Goal: Use online tool/utility: Utilize a website feature to perform a specific function

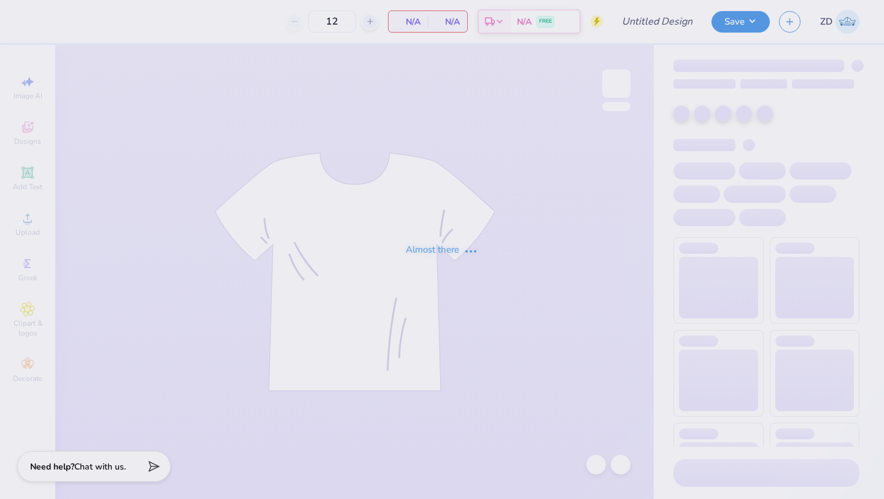
type input "Pi Kappa Fall Rush"
type input "150"
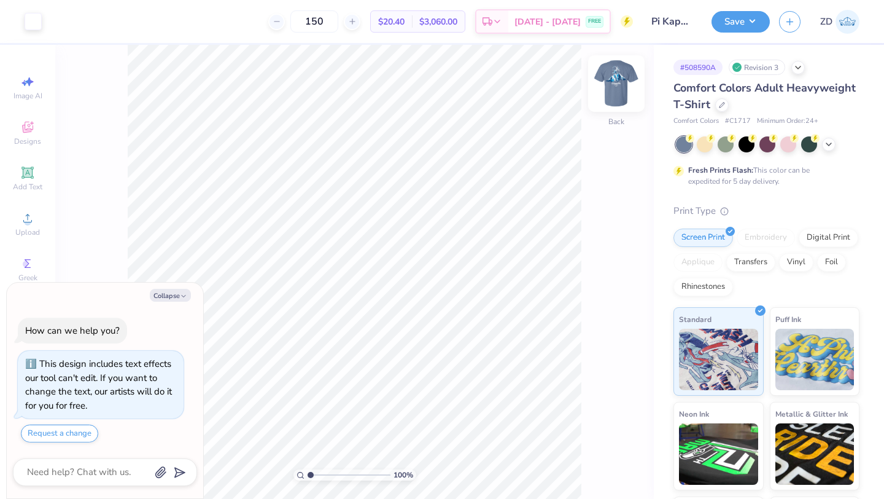
click at [621, 82] on img at bounding box center [616, 83] width 49 height 49
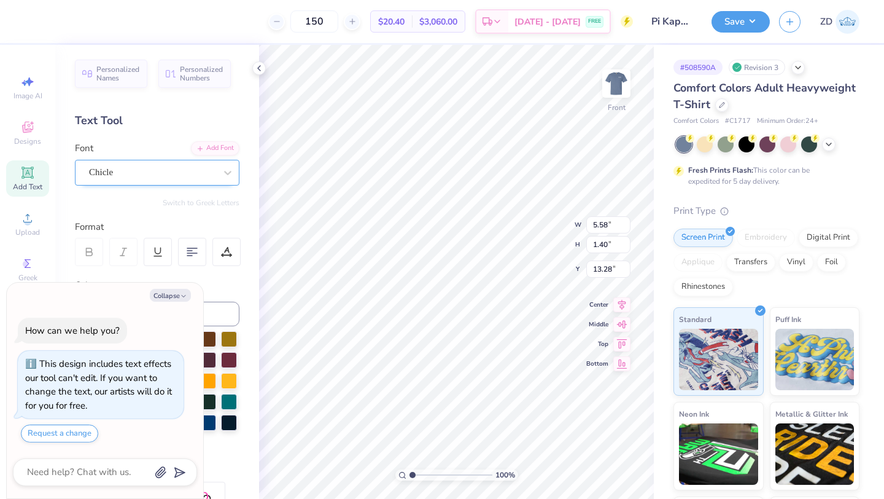
click at [149, 180] on div at bounding box center [152, 172] width 127 height 17
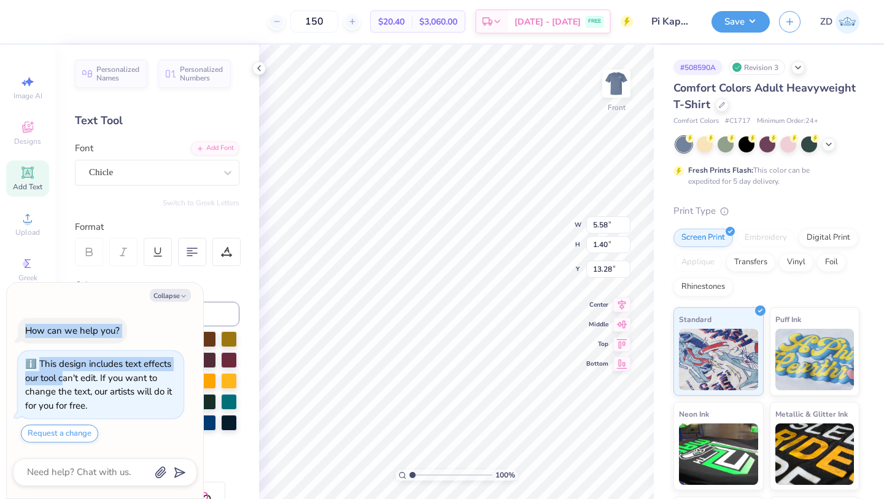
drag, startPoint x: 131, startPoint y: 296, endPoint x: 64, endPoint y: 372, distance: 101.8
click at [64, 373] on div "Collapse How can we help you? This design includes text effects our tool can't …" at bounding box center [105, 390] width 197 height 216
click at [180, 290] on button "Collapse" at bounding box center [170, 295] width 41 height 13
type textarea "x"
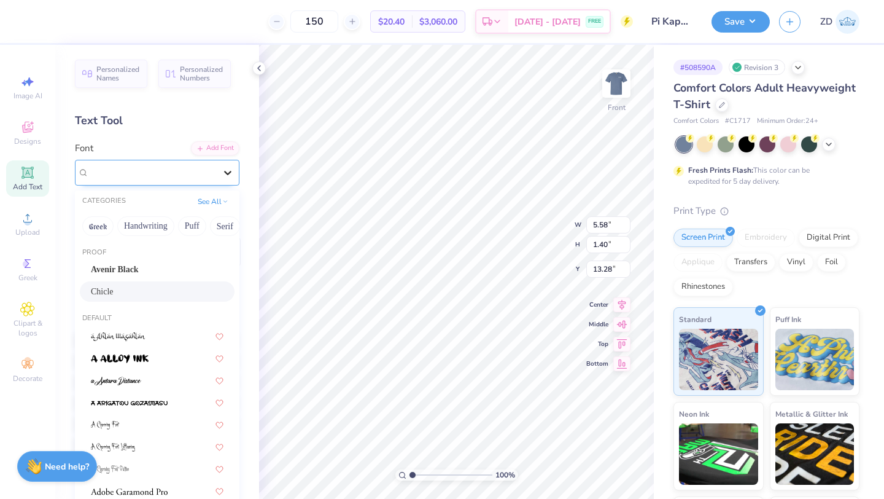
click at [228, 179] on div at bounding box center [228, 173] width 22 height 22
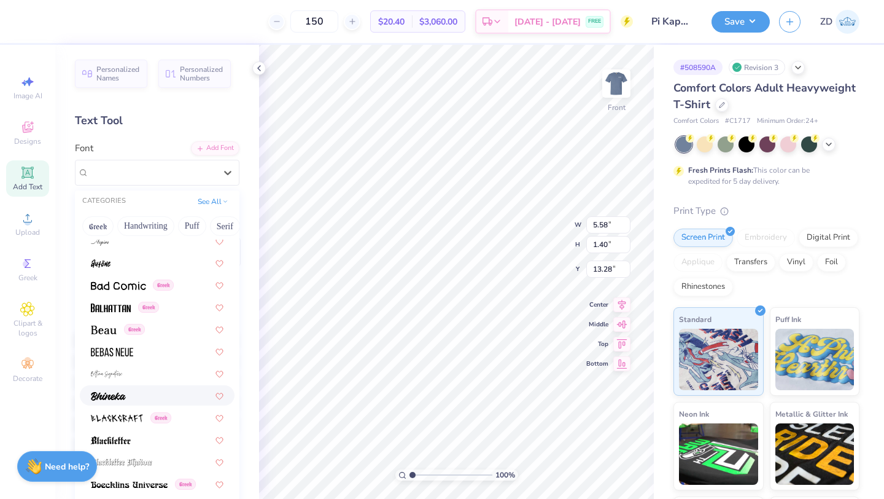
scroll to position [556, 0]
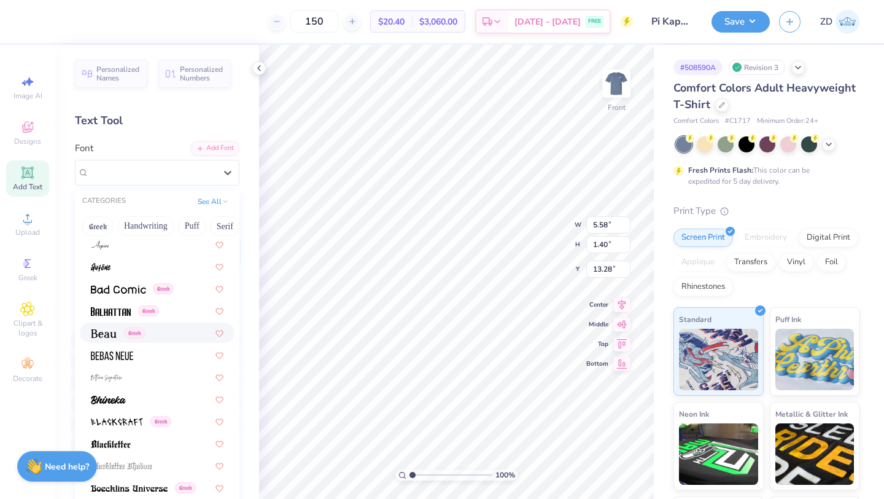
click at [144, 327] on div "Greek" at bounding box center [118, 332] width 54 height 13
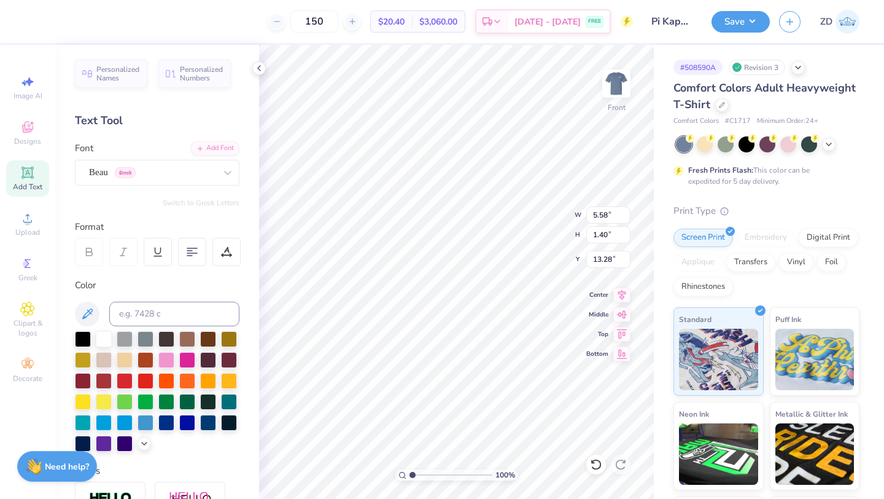
type input "7.32"
type input "1.24"
type input "13.35"
click at [227, 167] on icon at bounding box center [228, 172] width 12 height 12
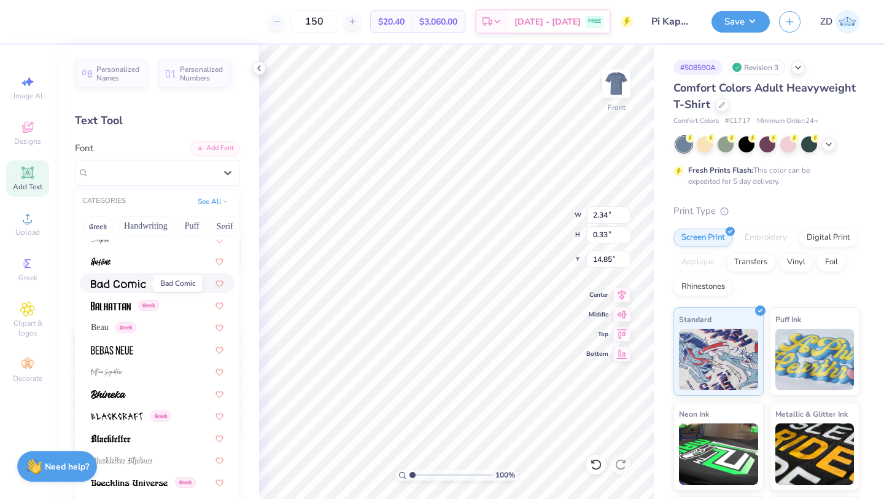
scroll to position [561, 0]
click at [100, 327] on span "Beau" at bounding box center [100, 327] width 18 height 13
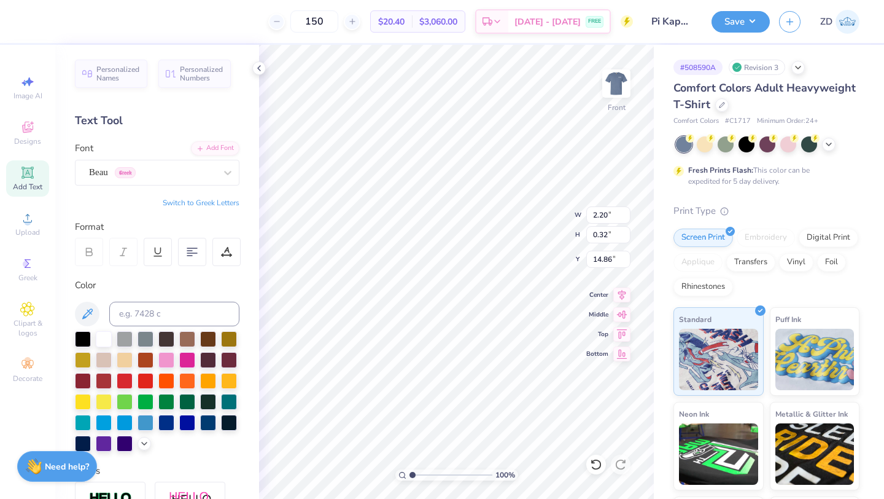
type input "2.20"
type input "0.32"
type input "14.86"
click at [220, 170] on div at bounding box center [228, 173] width 22 height 22
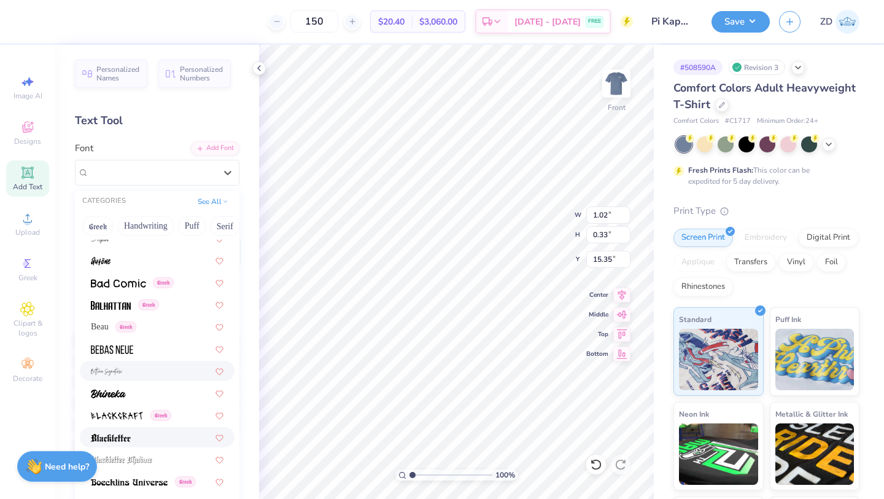
scroll to position [564, 0]
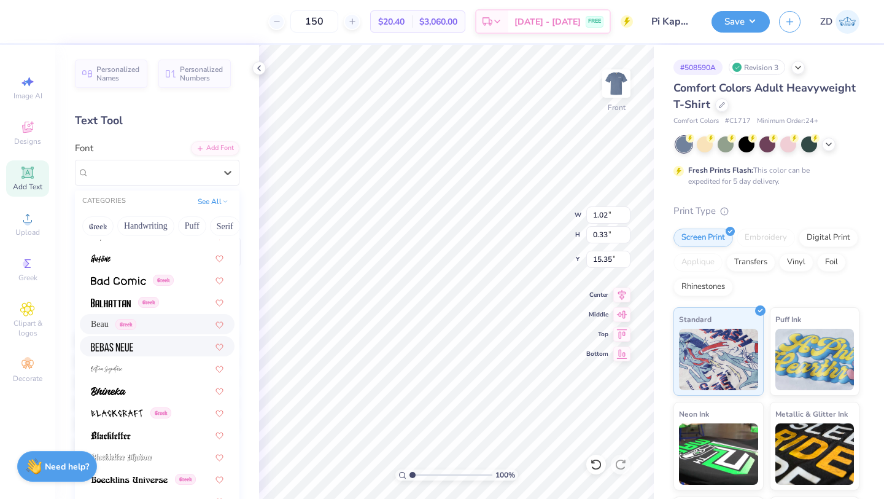
click at [98, 324] on span "Beau" at bounding box center [100, 323] width 18 height 13
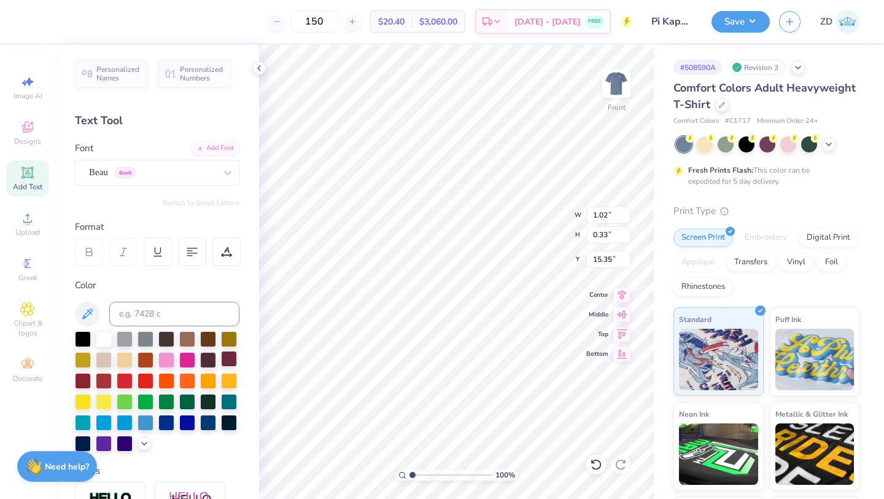
type input "0.97"
type input "0.32"
type input "15.36"
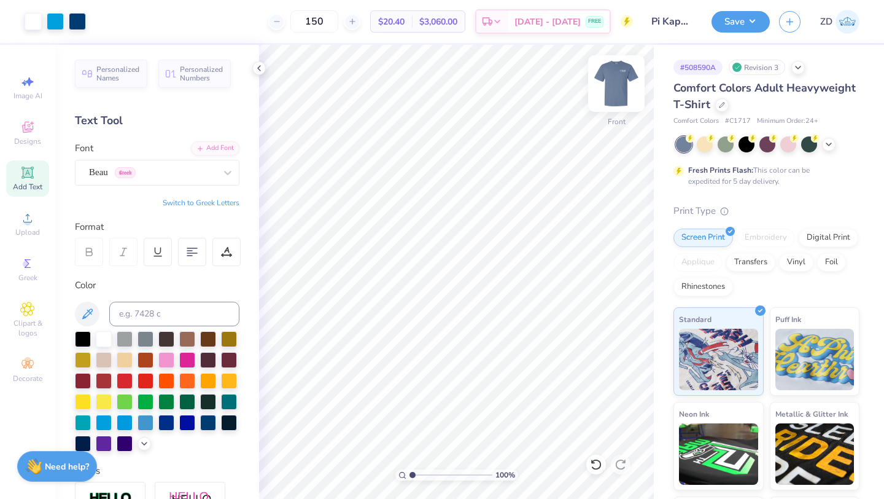
click at [623, 76] on img at bounding box center [616, 83] width 49 height 49
click at [621, 77] on img at bounding box center [616, 83] width 49 height 49
